Goal: Find specific page/section: Find specific page/section

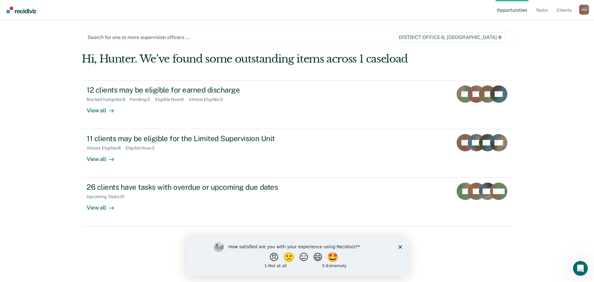
click at [206, 39] on div at bounding box center [234, 37] width 293 height 7
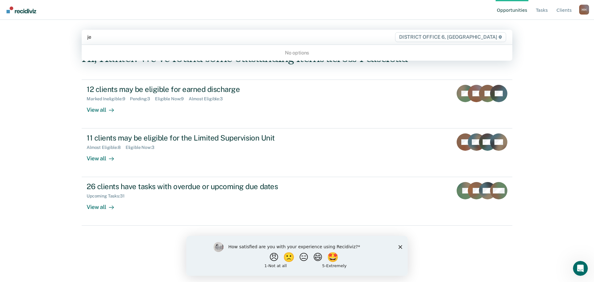
type input "jen"
click at [276, 38] on div at bounding box center [233, 36] width 293 height 7
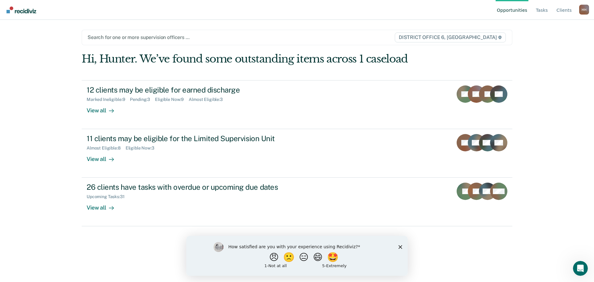
click at [401, 245] on icon "Close survey" at bounding box center [401, 247] width 4 height 4
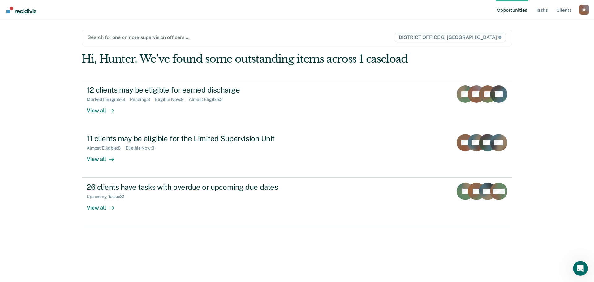
click at [480, 37] on span "DISTRICT OFFICE 6, [GEOGRAPHIC_DATA]" at bounding box center [450, 38] width 111 height 10
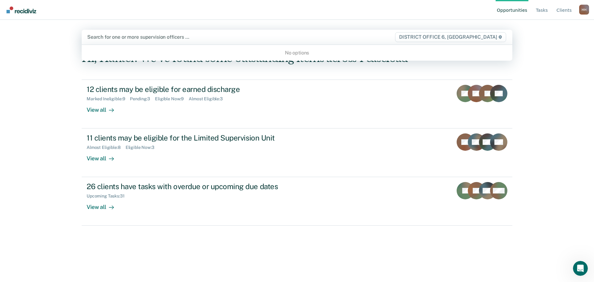
click at [219, 33] on div "Search for one or more supervision officers … DISTRICT OFFICE 6, POCATELLO" at bounding box center [297, 37] width 431 height 15
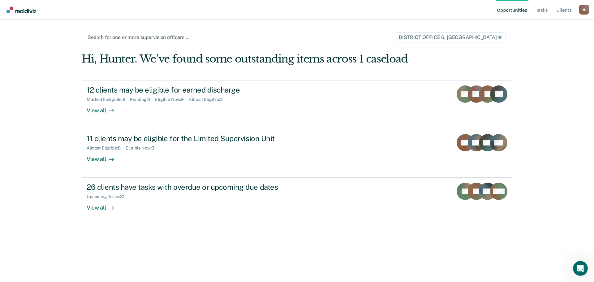
click at [206, 37] on div at bounding box center [234, 37] width 293 height 7
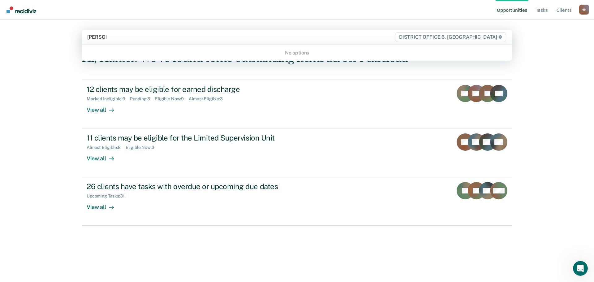
type input "beesley"
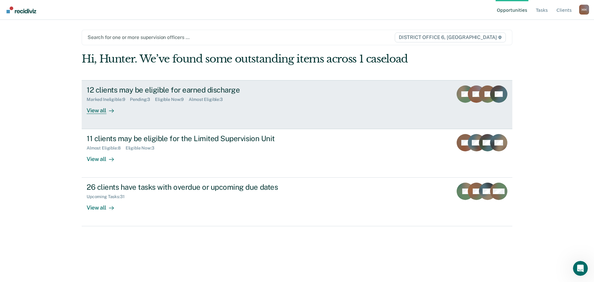
click at [351, 97] on link "12 clients may be eligible for earned discharge Marked Ineligible : 9 Pending :…" at bounding box center [297, 104] width 431 height 49
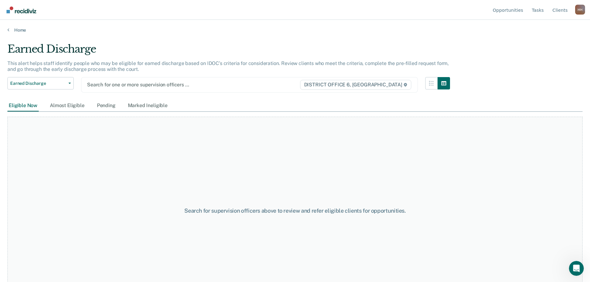
click at [19, 26] on div "Home" at bounding box center [295, 26] width 590 height 13
click at [17, 29] on link "Home" at bounding box center [294, 30] width 575 height 6
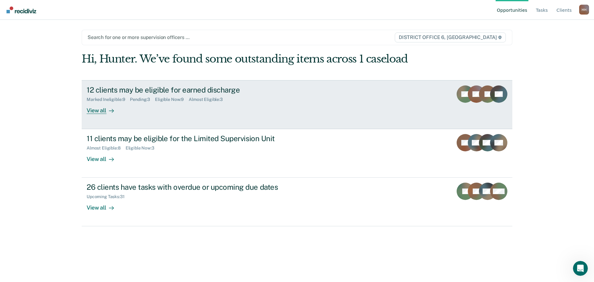
click at [197, 103] on div "12 clients may be eligible for earned discharge Marked Ineligible : 9 Pending :…" at bounding box center [203, 99] width 232 height 28
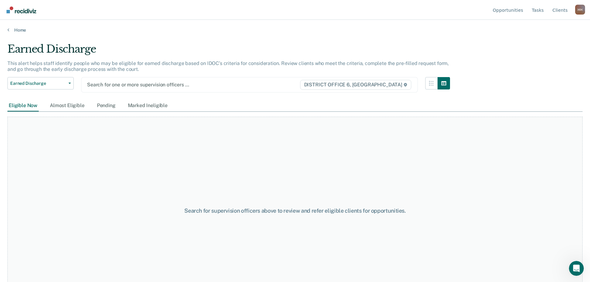
drag, startPoint x: 228, startPoint y: 81, endPoint x: 213, endPoint y: 81, distance: 14.6
click at [228, 81] on div at bounding box center [193, 84] width 212 height 7
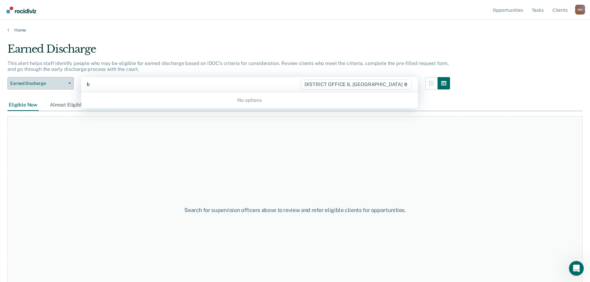
type input "b"
click at [71, 82] on button "Earned Discharge" at bounding box center [40, 83] width 66 height 12
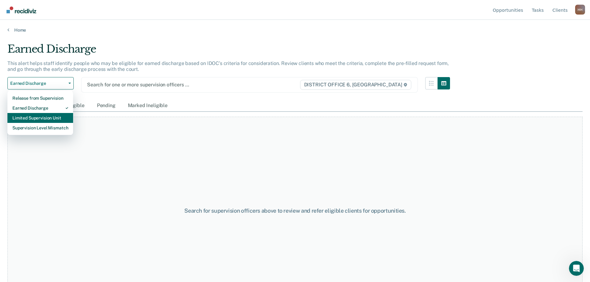
click at [59, 115] on div "Limited Supervision Unit" at bounding box center [40, 118] width 56 height 10
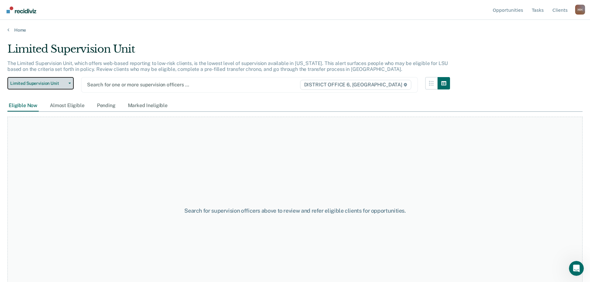
click at [59, 81] on span "Limited Supervision Unit" at bounding box center [38, 83] width 56 height 5
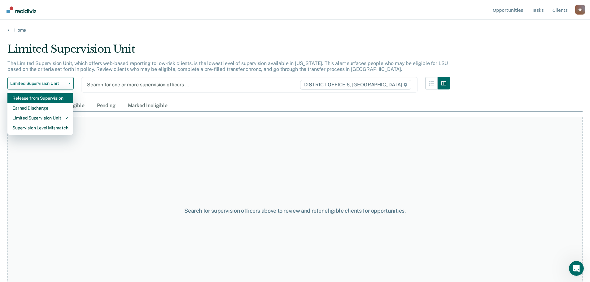
click at [51, 96] on div "Release from Supervision" at bounding box center [40, 98] width 56 height 10
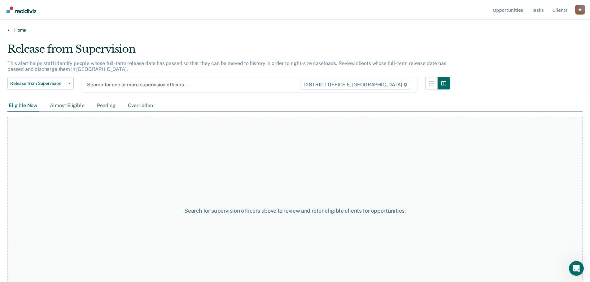
click at [16, 32] on link "Home" at bounding box center [294, 30] width 575 height 6
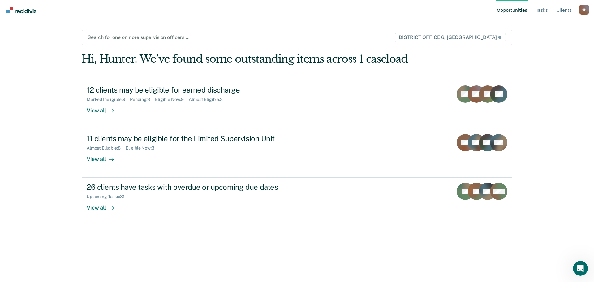
click at [585, 10] on div "H H" at bounding box center [584, 10] width 10 height 10
click at [550, 25] on button "Profile" at bounding box center [560, 29] width 60 height 10
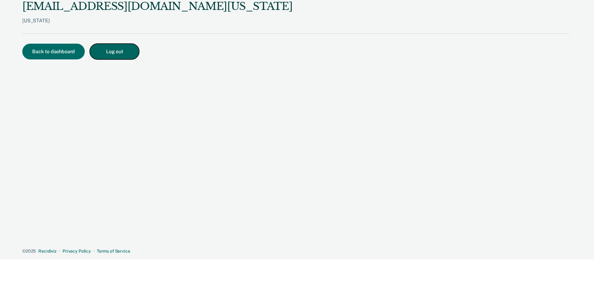
click at [113, 50] on button "Log out" at bounding box center [115, 52] width 50 height 16
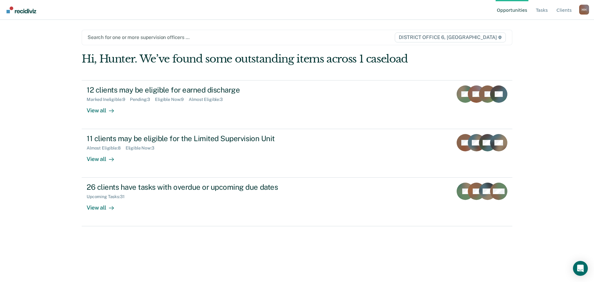
click at [212, 39] on div at bounding box center [234, 37] width 293 height 7
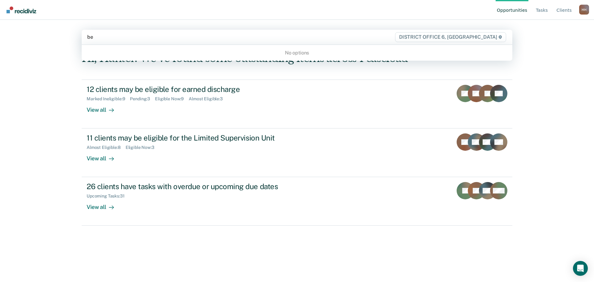
type input "b"
type input "s"
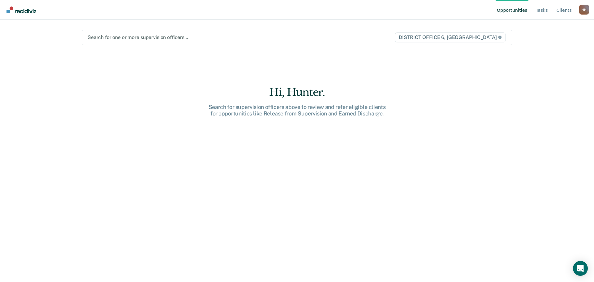
click at [177, 83] on div "Hi, Hunter. Search for supervision officers above to review and refer eligible …" at bounding box center [297, 159] width 431 height 213
click at [471, 38] on span "DISTRICT OFFICE 6, [GEOGRAPHIC_DATA]" at bounding box center [450, 38] width 111 height 10
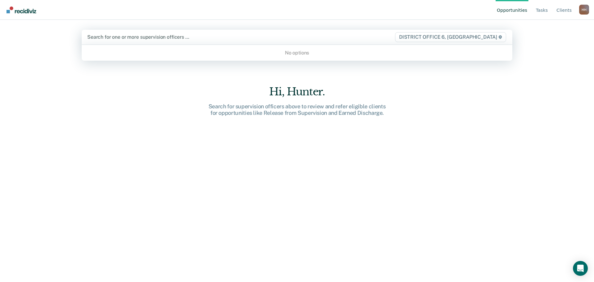
click at [471, 38] on span "DISTRICT OFFICE 6, [GEOGRAPHIC_DATA]" at bounding box center [450, 37] width 111 height 10
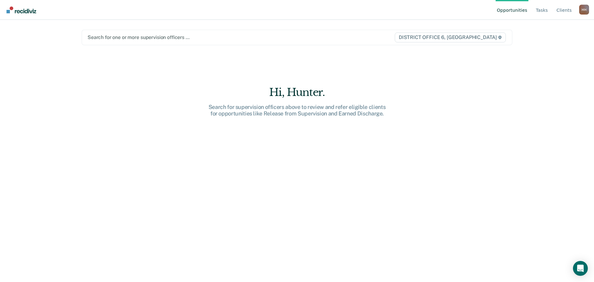
click at [471, 38] on span "DISTRICT OFFICE 6, [GEOGRAPHIC_DATA]" at bounding box center [450, 38] width 111 height 10
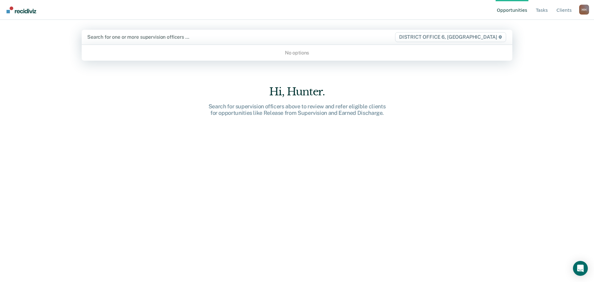
click at [215, 28] on main "Use Up and Down to choose options, press Enter to select the currently focused …" at bounding box center [297, 143] width 446 height 247
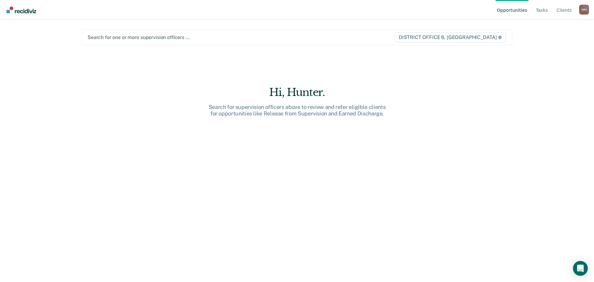
click at [206, 32] on div "Search for one or more supervision officers … DISTRICT OFFICE 6, POCATELLO" at bounding box center [297, 37] width 431 height 15
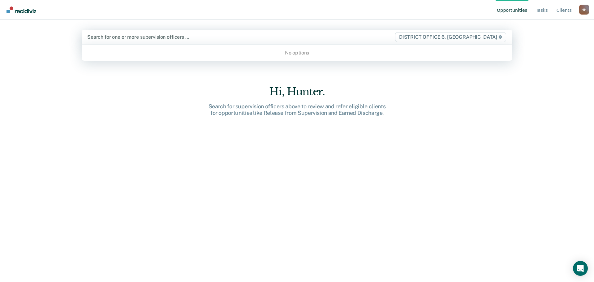
click at [201, 38] on div at bounding box center [233, 36] width 293 height 7
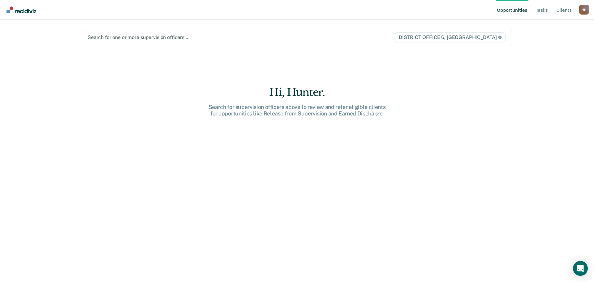
drag, startPoint x: 200, startPoint y: 38, endPoint x: 196, endPoint y: 38, distance: 3.8
click at [199, 38] on div at bounding box center [234, 37] width 293 height 7
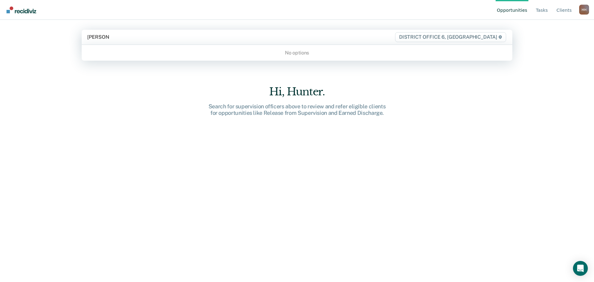
type input "sorensen"
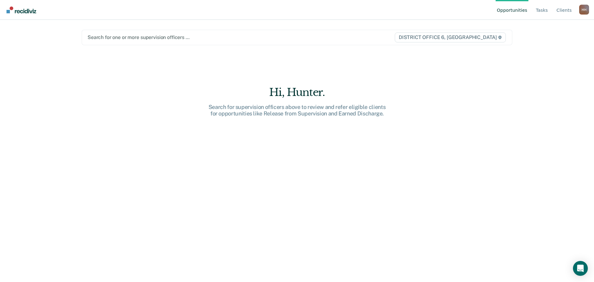
click at [183, 79] on div "Hi, Hunter. Search for supervision officers above to review and refer eligible …" at bounding box center [297, 159] width 431 height 213
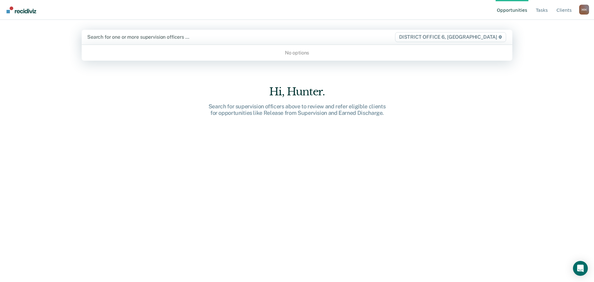
click at [180, 38] on div at bounding box center [233, 36] width 293 height 7
click at [23, 11] on img "Go to Recidiviz Home" at bounding box center [22, 10] width 30 height 7
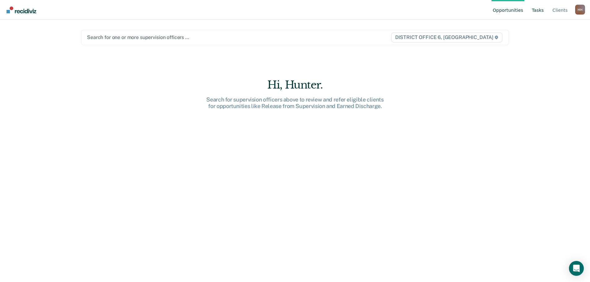
click at [536, 10] on link "Tasks" at bounding box center [537, 10] width 15 height 20
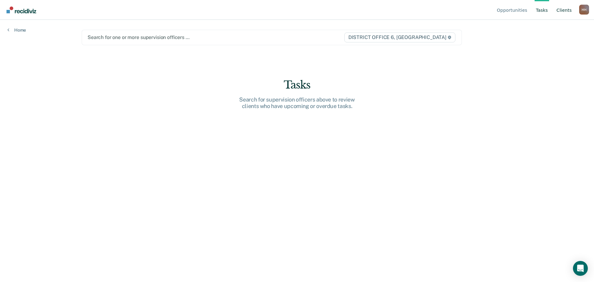
click at [566, 12] on link "Client s" at bounding box center [565, 10] width 18 height 20
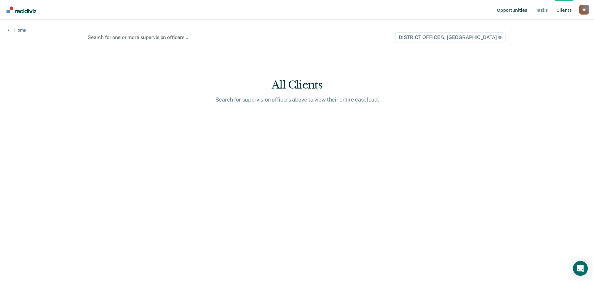
click at [521, 14] on link "Opportunities" at bounding box center [512, 10] width 33 height 20
click at [542, 10] on link "Tasks" at bounding box center [537, 10] width 15 height 20
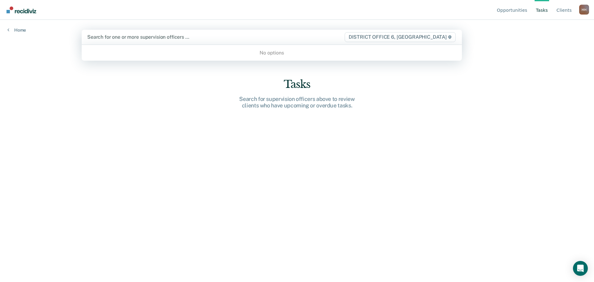
click at [427, 38] on span "DISTRICT OFFICE 6, [GEOGRAPHIC_DATA]" at bounding box center [400, 37] width 111 height 10
click at [198, 37] on div at bounding box center [215, 36] width 257 height 7
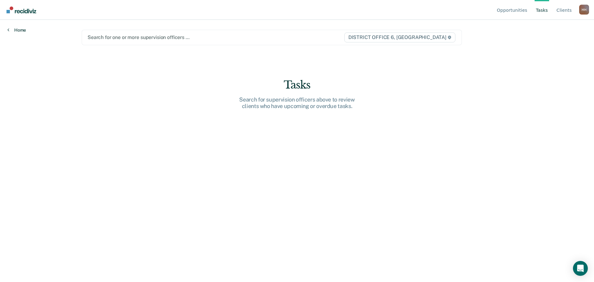
click at [19, 28] on link "Home" at bounding box center [16, 30] width 19 height 6
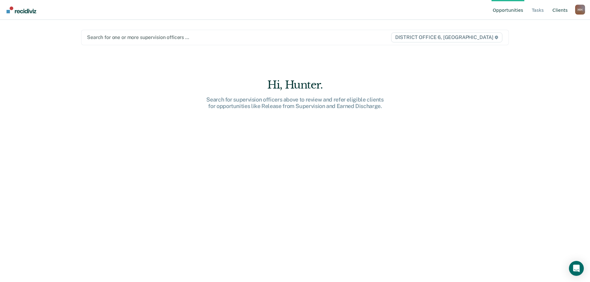
click at [563, 9] on link "Client s" at bounding box center [560, 10] width 18 height 20
click at [542, 7] on link "Tasks" at bounding box center [542, 10] width 15 height 20
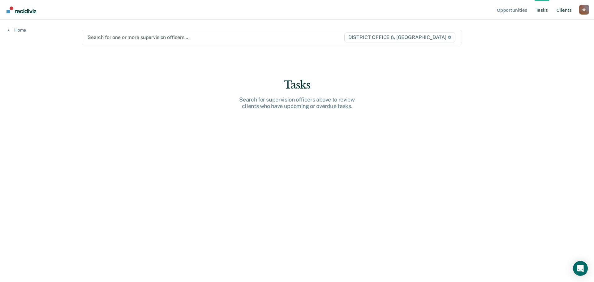
click at [566, 10] on link "Client s" at bounding box center [565, 10] width 18 height 20
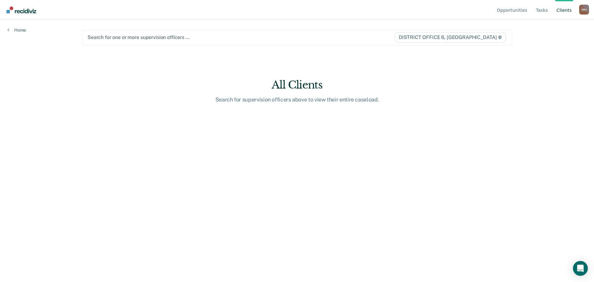
click at [498, 38] on icon at bounding box center [500, 38] width 4 height 4
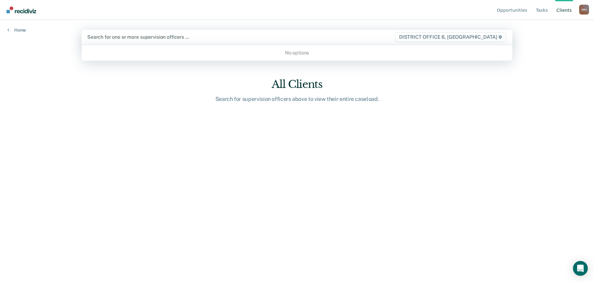
drag, startPoint x: 478, startPoint y: 61, endPoint x: 570, endPoint y: 20, distance: 101.3
click at [478, 61] on main "Use Up and Down to choose options, press Enter to select the currently focused …" at bounding box center [297, 143] width 446 height 247
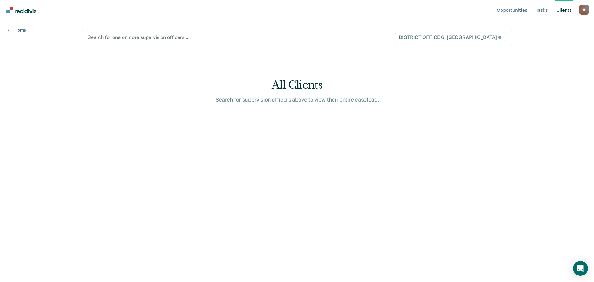
click at [582, 8] on div "H H" at bounding box center [584, 10] width 10 height 10
click at [551, 26] on link "Profile" at bounding box center [560, 28] width 40 height 5
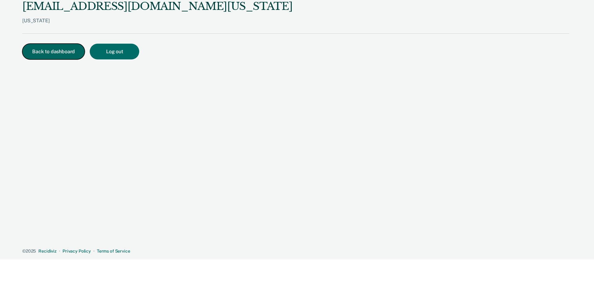
click at [53, 52] on button "Back to dashboard" at bounding box center [53, 52] width 63 height 16
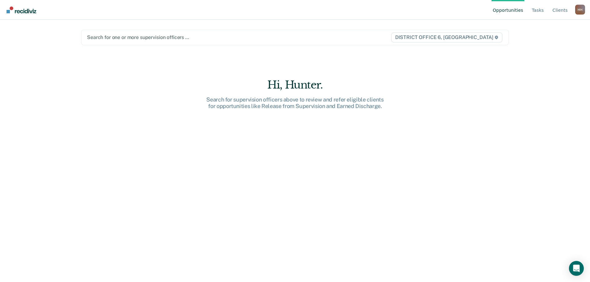
click at [583, 12] on div "H H" at bounding box center [580, 10] width 10 height 10
click at [559, 35] on button "How it works" at bounding box center [555, 39] width 60 height 10
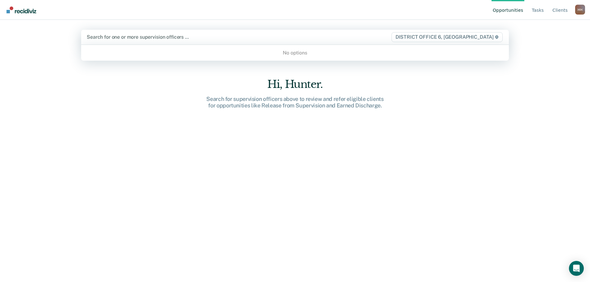
click at [156, 34] on div at bounding box center [232, 36] width 291 height 7
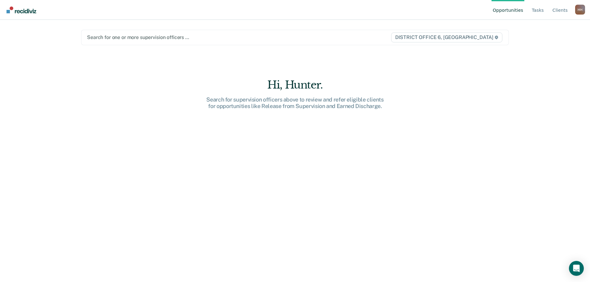
click at [232, 39] on div at bounding box center [232, 37] width 291 height 7
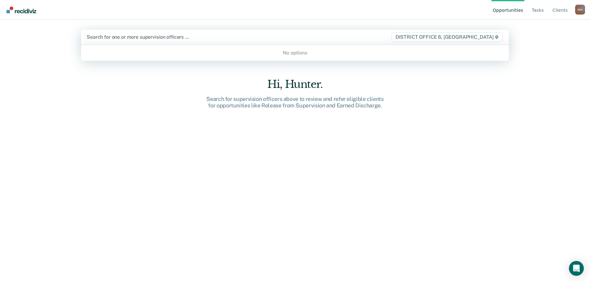
click at [219, 37] on div at bounding box center [232, 36] width 291 height 7
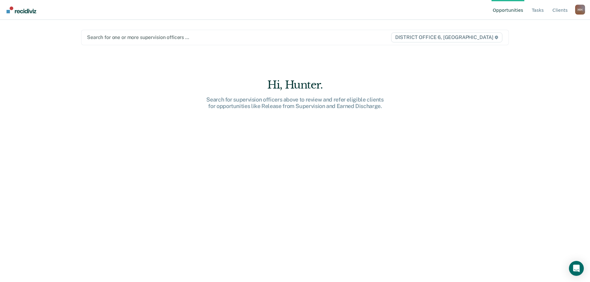
click at [219, 37] on div at bounding box center [232, 37] width 291 height 7
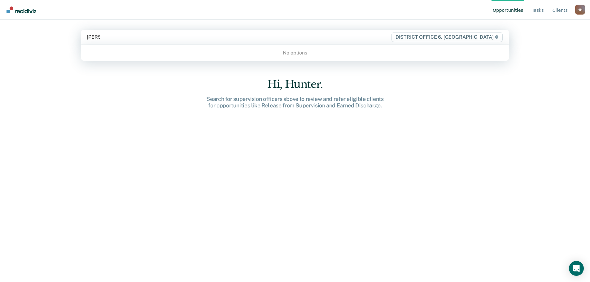
type input "[PERSON_NAME]"
click at [483, 38] on span "DISTRICT OFFICE 6, [GEOGRAPHIC_DATA]" at bounding box center [446, 37] width 111 height 10
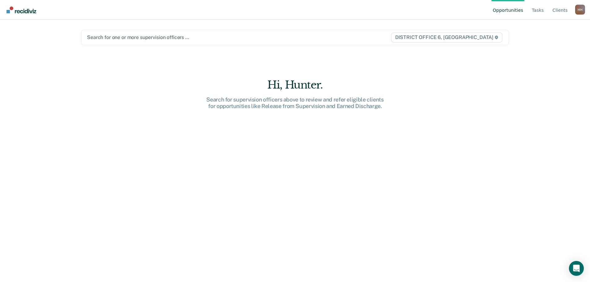
click at [483, 38] on span "DISTRICT OFFICE 6, [GEOGRAPHIC_DATA]" at bounding box center [446, 38] width 111 height 10
click at [498, 37] on icon at bounding box center [496, 38] width 4 height 4
